Goal: Information Seeking & Learning: Learn about a topic

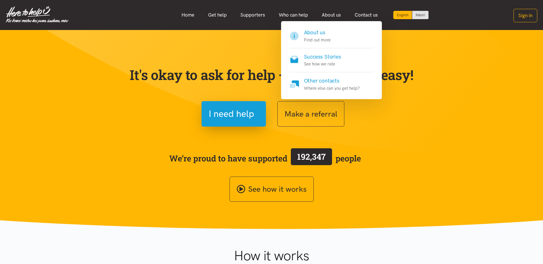
click at [325, 13] on link "About us" at bounding box center [331, 15] width 33 height 12
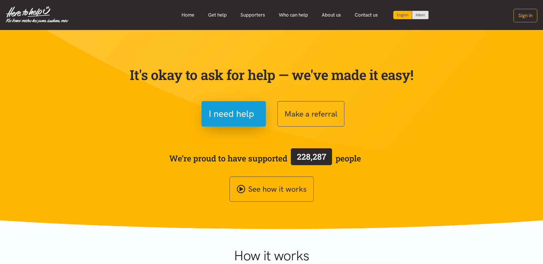
click at [327, 14] on link "About us" at bounding box center [331, 15] width 33 height 12
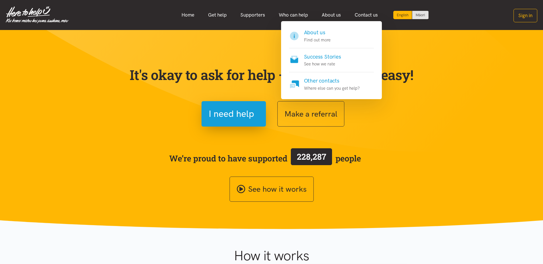
click at [315, 33] on h4 "About us" at bounding box center [317, 33] width 27 height 8
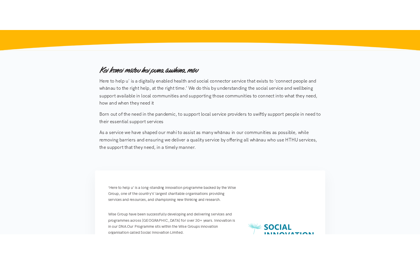
scroll to position [86, 0]
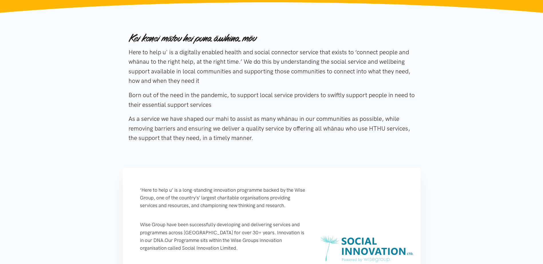
drag, startPoint x: 127, startPoint y: 53, endPoint x: 220, endPoint y: 101, distance: 105.2
click at [220, 102] on div "Here to help u' is a digitally enabled health and social connector service that…" at bounding box center [272, 89] width 298 height 124
drag, startPoint x: 220, startPoint y: 101, endPoint x: 173, endPoint y: 67, distance: 57.9
copy div "Here to help u' is a digitally enabled health and social connector service that…"
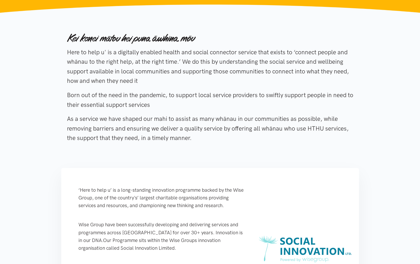
click at [315, 85] on p "Here to help u' is a digitally enabled health and social connector service that…" at bounding box center [210, 66] width 286 height 38
click at [340, 44] on div "Here to help u' is a digitally enabled health and social connector service that…" at bounding box center [210, 89] width 286 height 124
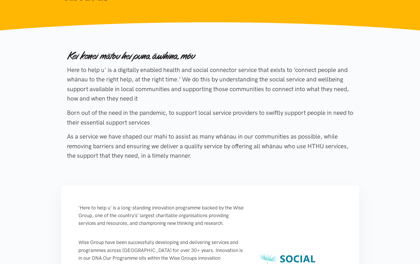
scroll to position [0, 0]
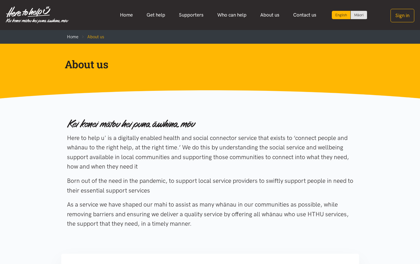
drag, startPoint x: 190, startPoint y: 15, endPoint x: 204, endPoint y: 17, distance: 14.5
click at [190, 15] on link "Supporters" at bounding box center [191, 15] width 38 height 12
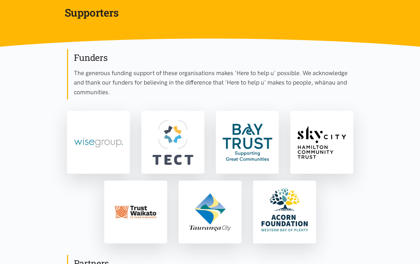
scroll to position [114, 0]
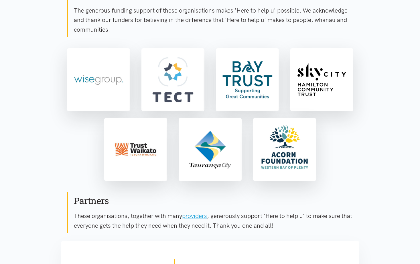
drag, startPoint x: 75, startPoint y: 9, endPoint x: 114, endPoint y: 30, distance: 43.9
click at [114, 30] on p "The generous funding support of these organisations makes 'Here to help u' poss…" at bounding box center [213, 20] width 279 height 29
drag, startPoint x: 114, startPoint y: 30, endPoint x: 86, endPoint y: 23, distance: 28.2
copy p "The generous funding support of these organisations makes 'Here to help u' poss…"
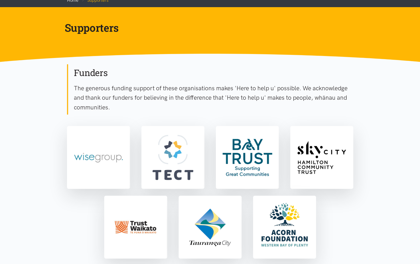
scroll to position [29, 0]
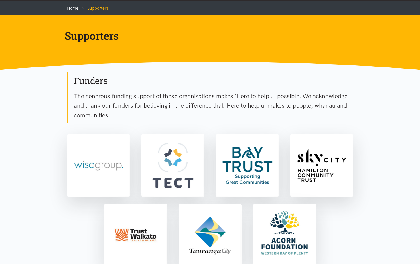
copy p "The generous funding support of these organisations makes 'Here to help u' poss…"
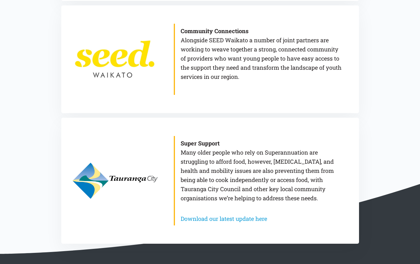
scroll to position [458, 0]
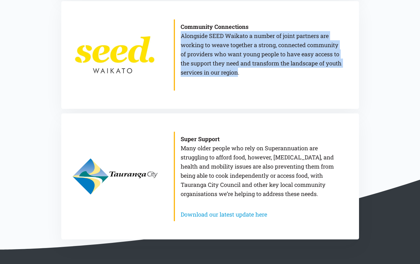
drag, startPoint x: 182, startPoint y: 36, endPoint x: 255, endPoint y: 72, distance: 81.0
click at [255, 72] on p "Community Connections Alongside SEED Waikato a number of joint partners are wor…" at bounding box center [261, 49] width 161 height 55
copy p "Alongside SEED Waikato a number of joint partners are working to weave together…"
drag, startPoint x: 182, startPoint y: 146, endPoint x: 321, endPoint y: 193, distance: 146.6
click at [321, 193] on p "Super Support Many older people who rely on Superannuation are struggling to af…" at bounding box center [261, 166] width 161 height 64
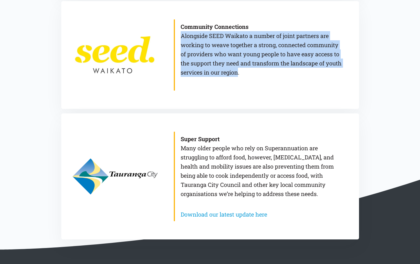
copy p "Many older people who rely on Superannuation are struggling to afford food, how…"
